Goal: Task Accomplishment & Management: Manage account settings

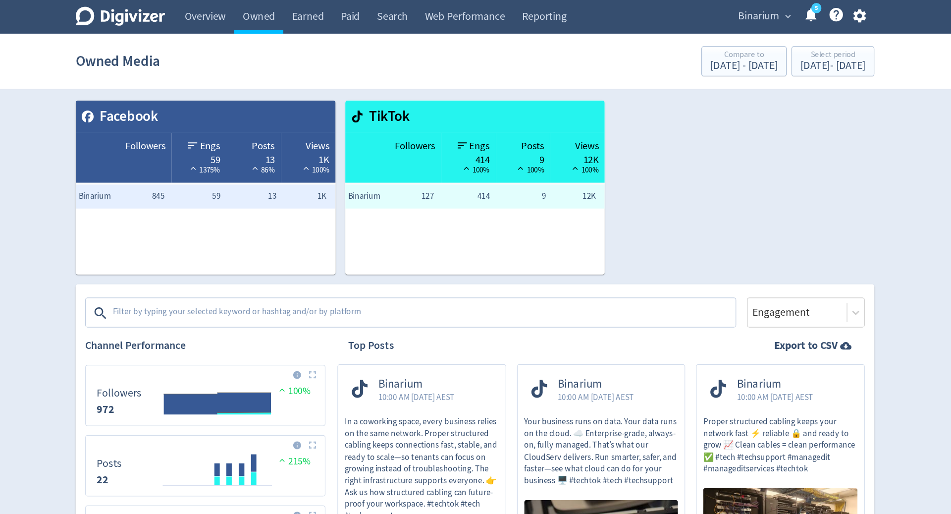
click at [716, 3] on div "Binarium expand_more 5 Help Center - Searchable support on using Digivizer" at bounding box center [743, 14] width 123 height 28
click at [719, 18] on span "Binarium" at bounding box center [710, 13] width 34 height 16
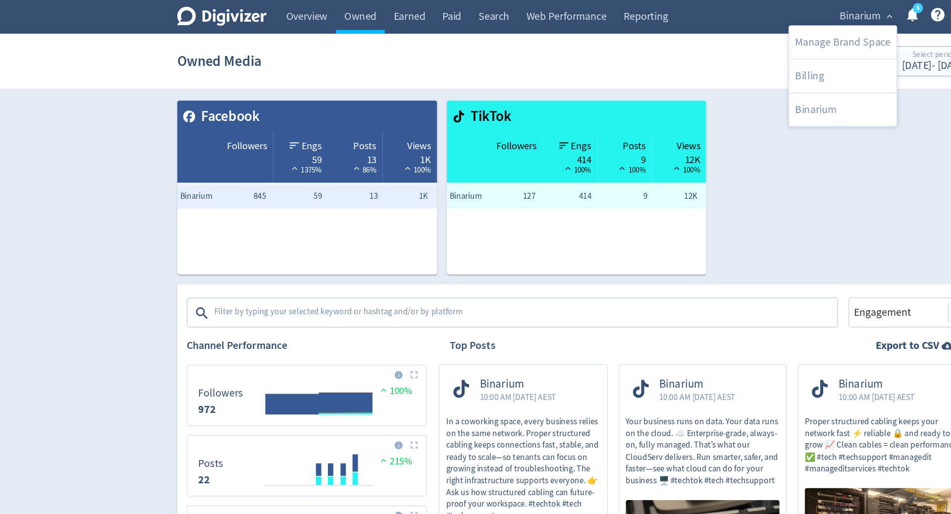
drag, startPoint x: 718, startPoint y: 100, endPoint x: 904, endPoint y: 39, distance: 196.2
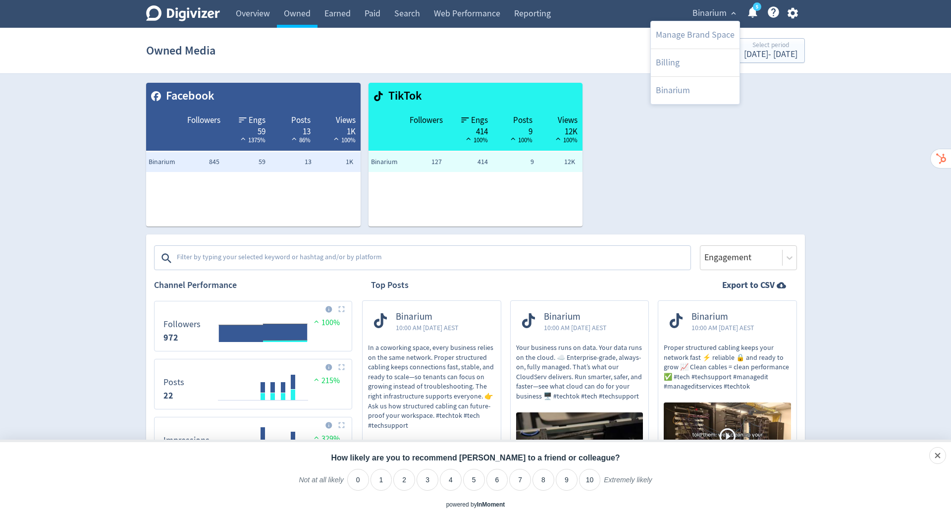
click at [793, 14] on div at bounding box center [475, 257] width 951 height 514
click at [793, 17] on icon "button" at bounding box center [792, 13] width 10 height 11
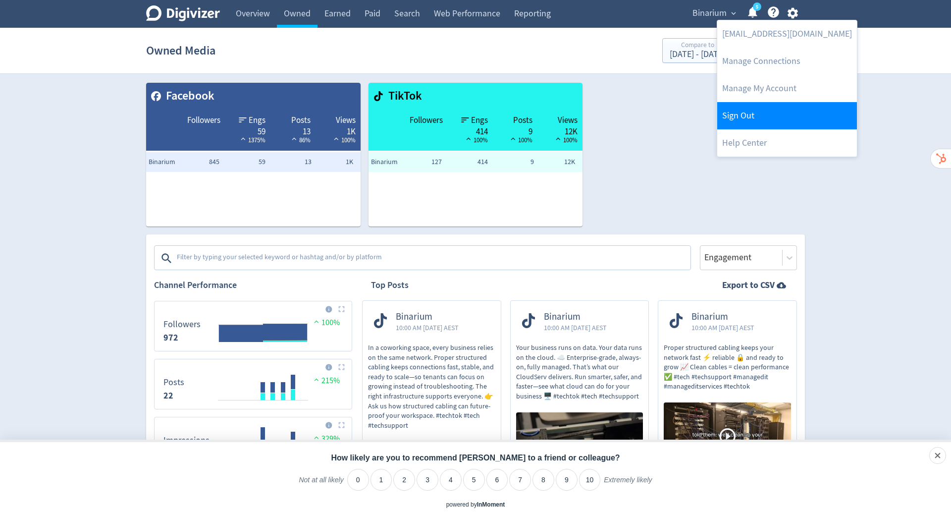
click at [756, 114] on link "Sign Out" at bounding box center [788, 115] width 140 height 27
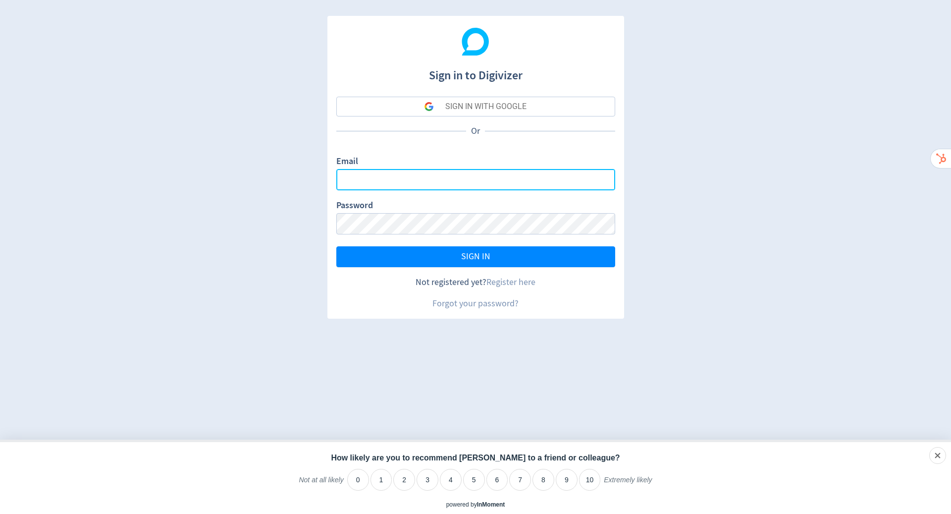
click at [509, 177] on input "Email" at bounding box center [475, 179] width 279 height 21
click at [0, 513] on com-1password-button at bounding box center [0, 514] width 0 height 0
type input "[PERSON_NAME][EMAIL_ADDRESS][PERSON_NAME][DOMAIN_NAME]"
